Goal: Navigation & Orientation: Find specific page/section

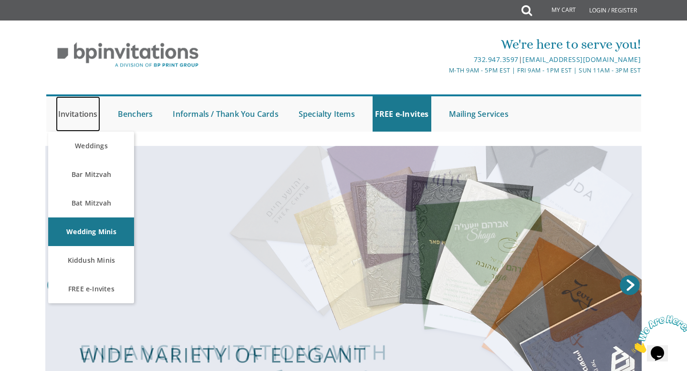
click at [74, 116] on link "Invitations" at bounding box center [78, 113] width 44 height 35
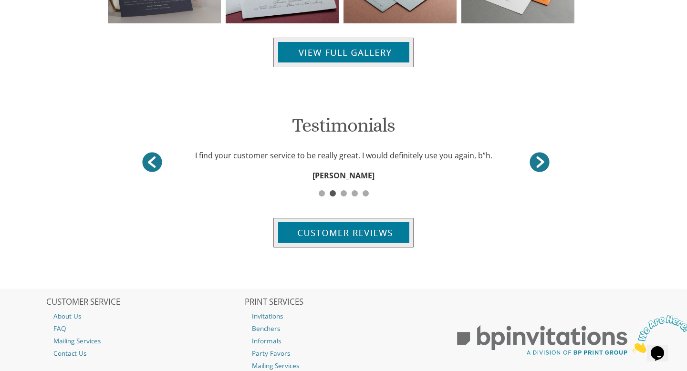
scroll to position [1224, 0]
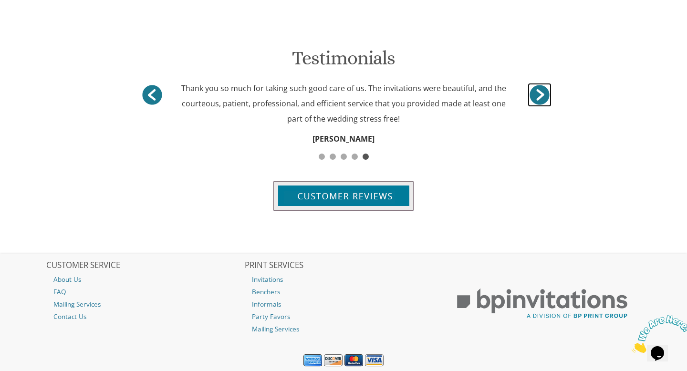
click at [541, 95] on link "<" at bounding box center [540, 95] width 24 height 24
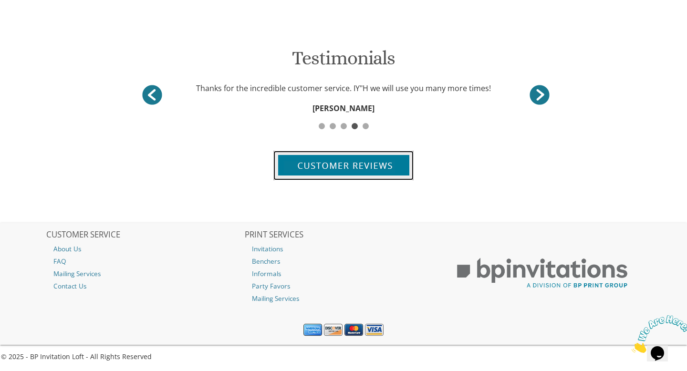
click at [359, 165] on img at bounding box center [344, 166] width 140 height 30
